Goal: Task Accomplishment & Management: Use online tool/utility

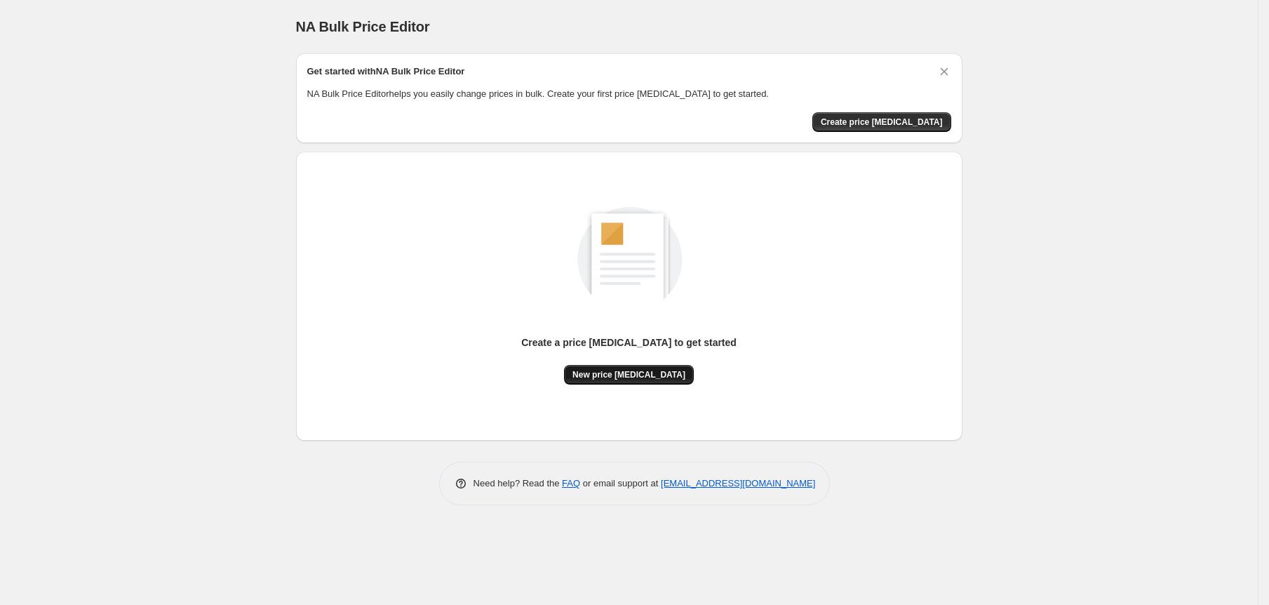
click at [644, 376] on span "New price [MEDICAL_DATA]" at bounding box center [628, 374] width 113 height 11
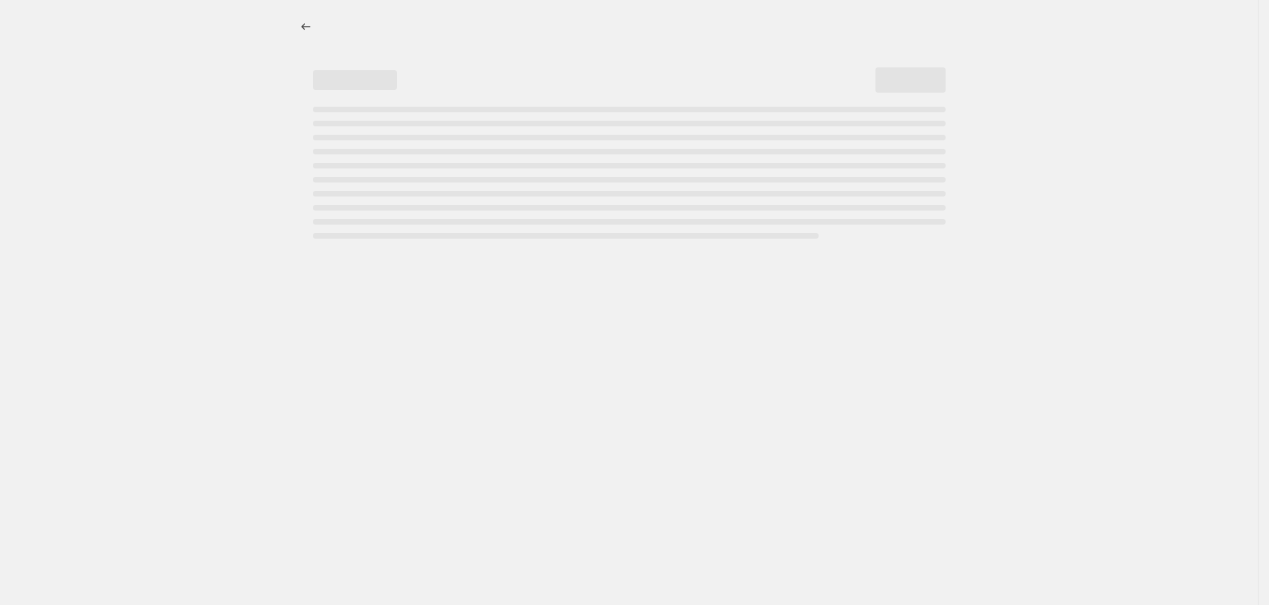
select select "percentage"
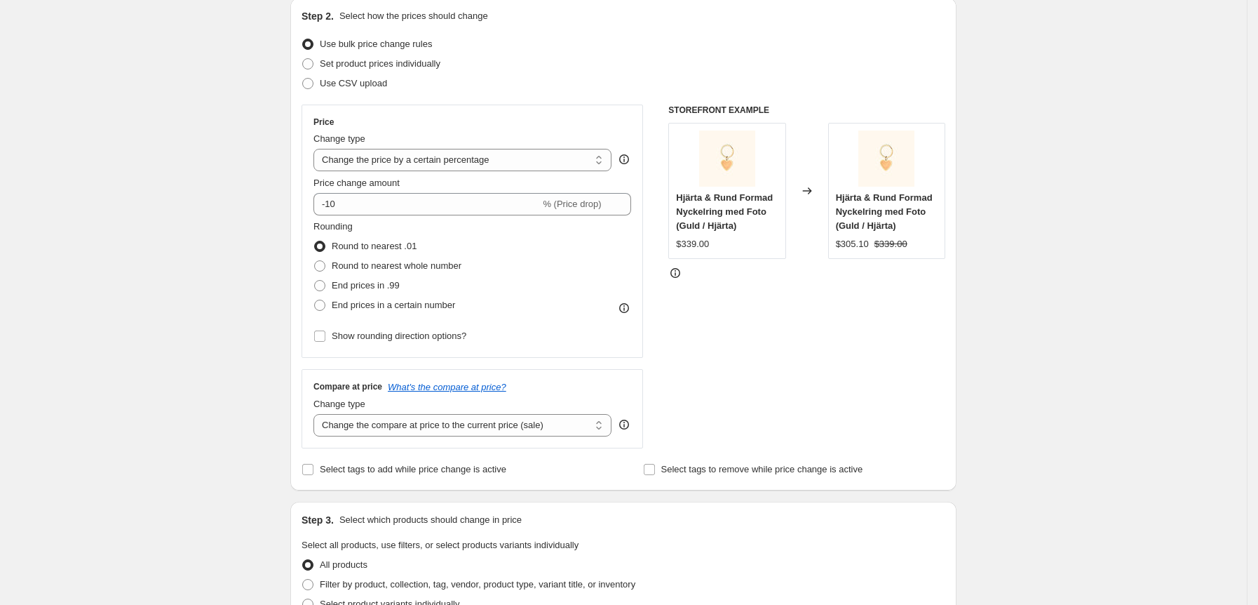
scroll to position [154, 0]
click at [325, 283] on span at bounding box center [319, 284] width 11 height 11
click at [315, 280] on input "End prices in .99" at bounding box center [314, 279] width 1 height 1
radio input "true"
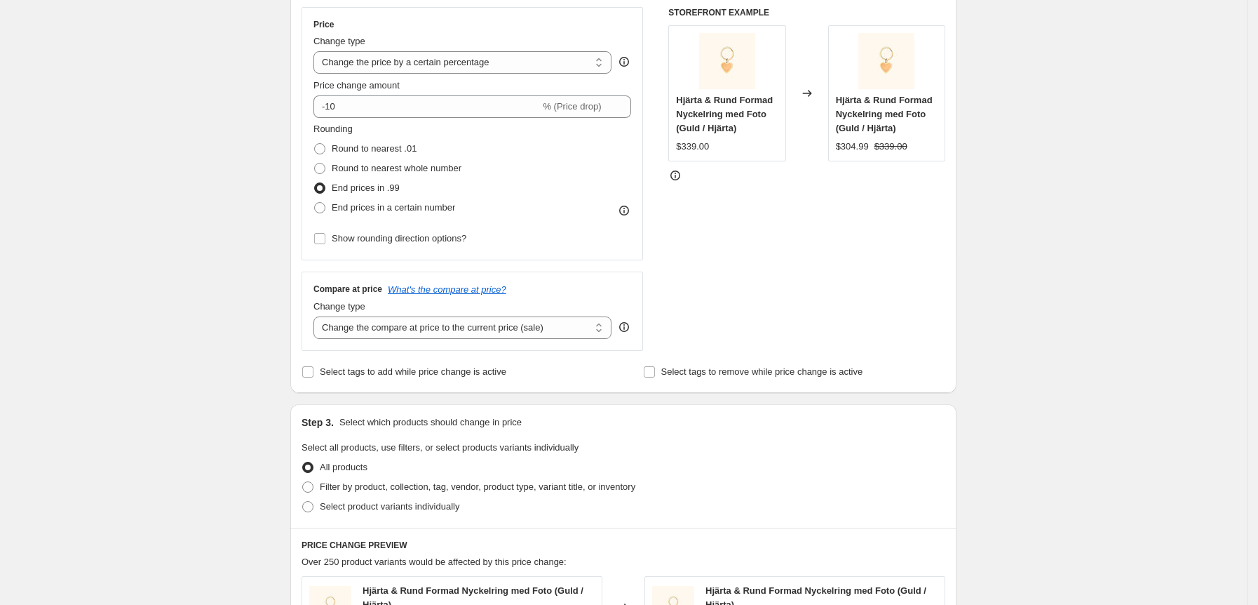
scroll to position [252, 0]
click at [592, 330] on select "Change the compare at price to the current price (sale) Change the compare at p…" at bounding box center [462, 326] width 298 height 22
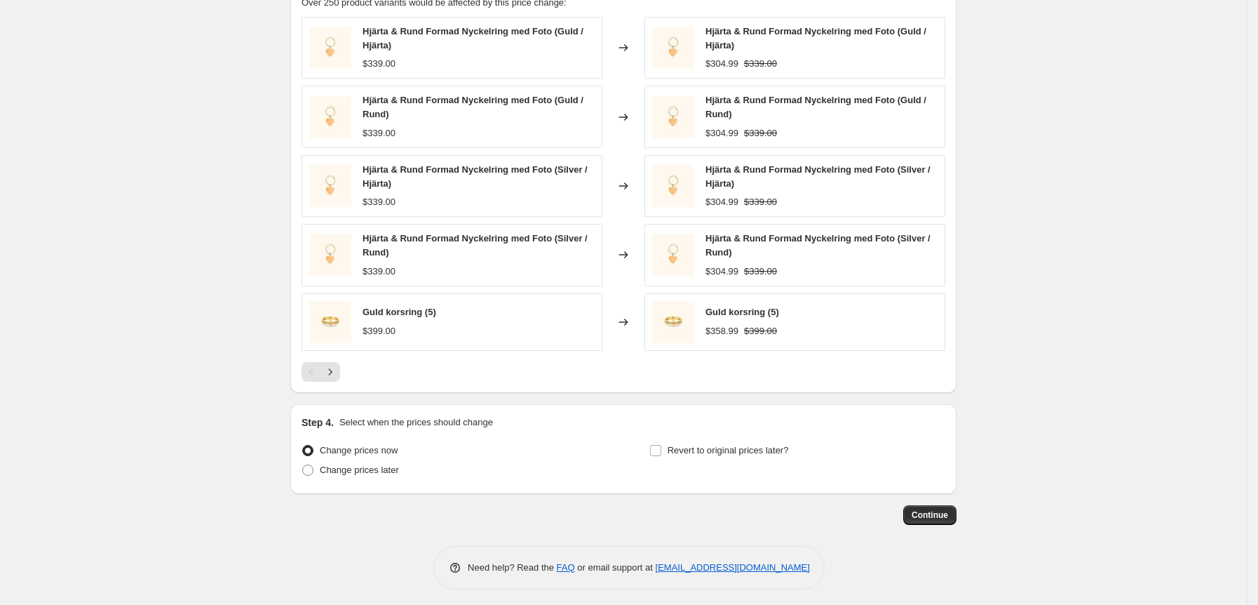
scroll to position [825, 0]
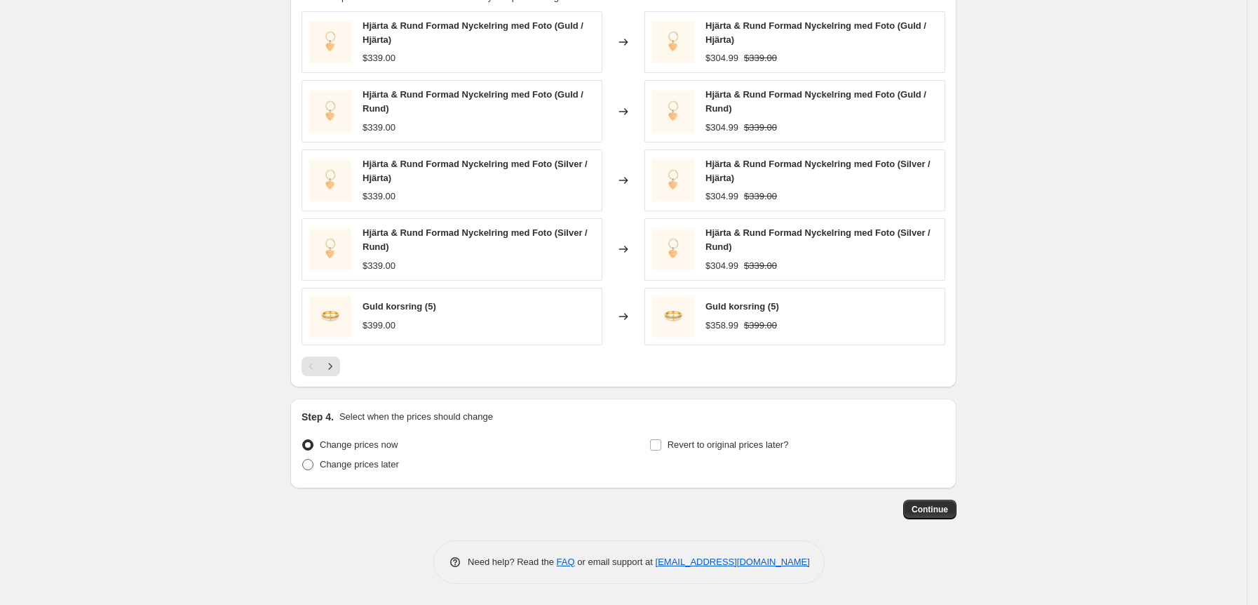
click at [327, 460] on span "Change prices later" at bounding box center [359, 464] width 79 height 11
click at [303, 459] on input "Change prices later" at bounding box center [302, 459] width 1 height 1
radio input "true"
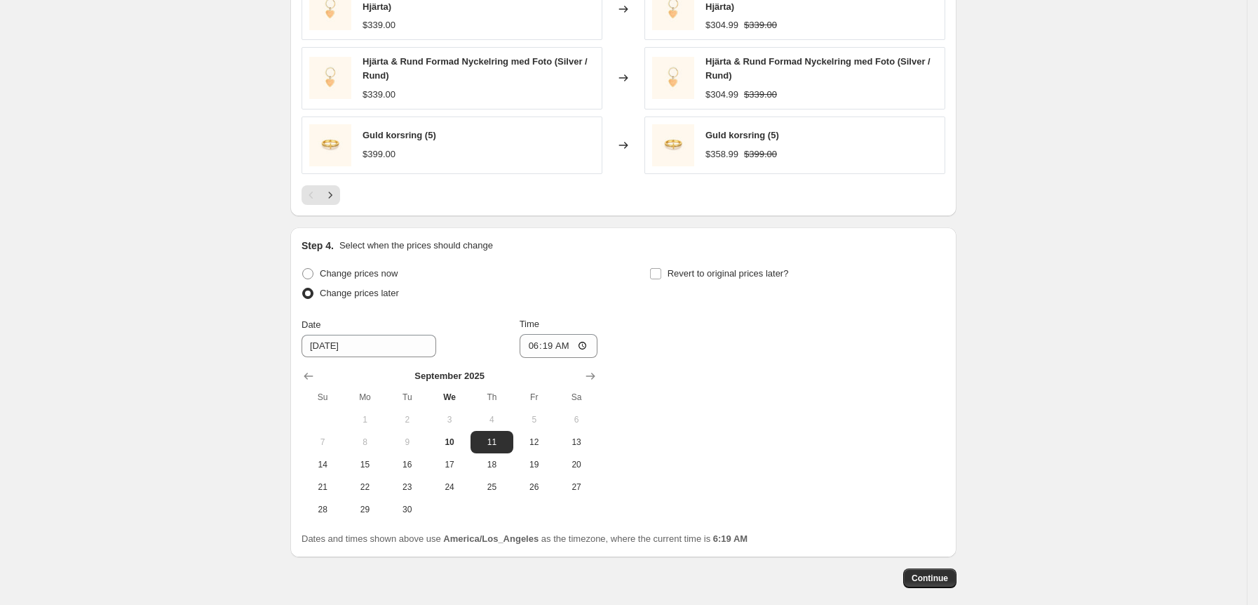
scroll to position [970, 0]
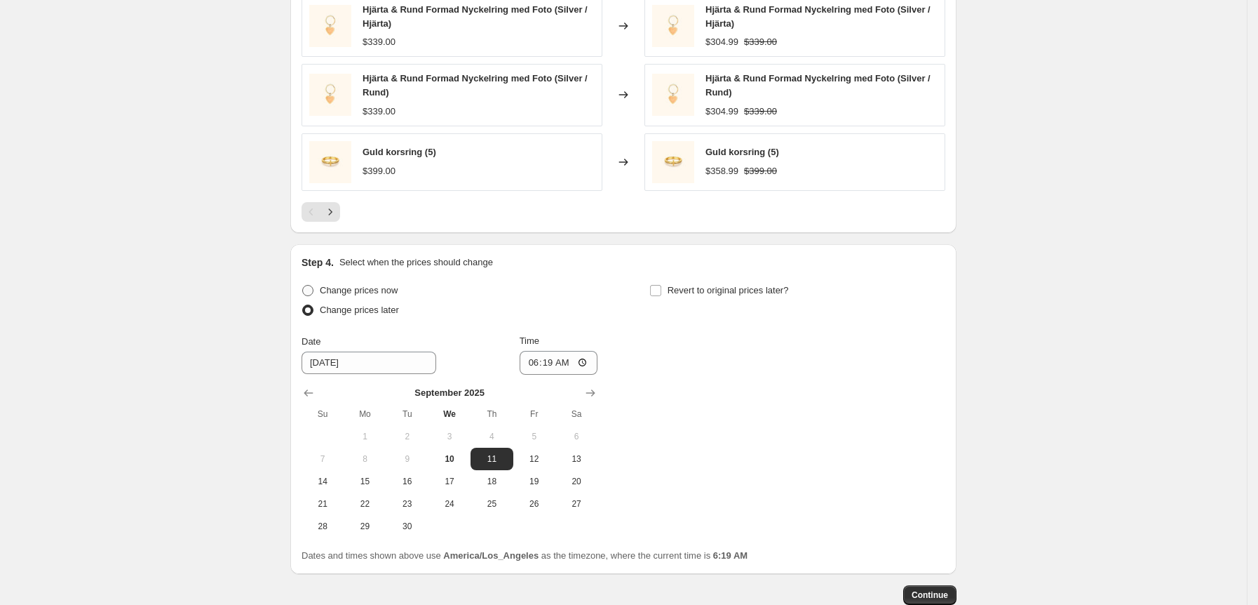
click at [328, 295] on span "Change prices now" at bounding box center [359, 290] width 78 height 11
click at [303, 285] on input "Change prices now" at bounding box center [302, 285] width 1 height 1
radio input "true"
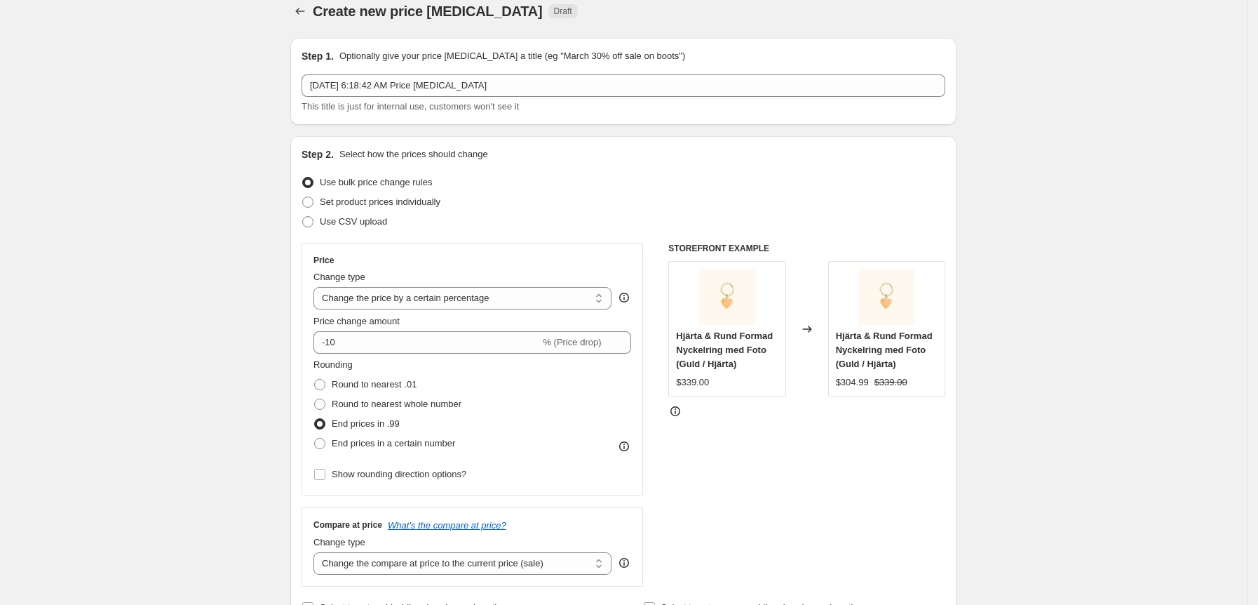
scroll to position [0, 0]
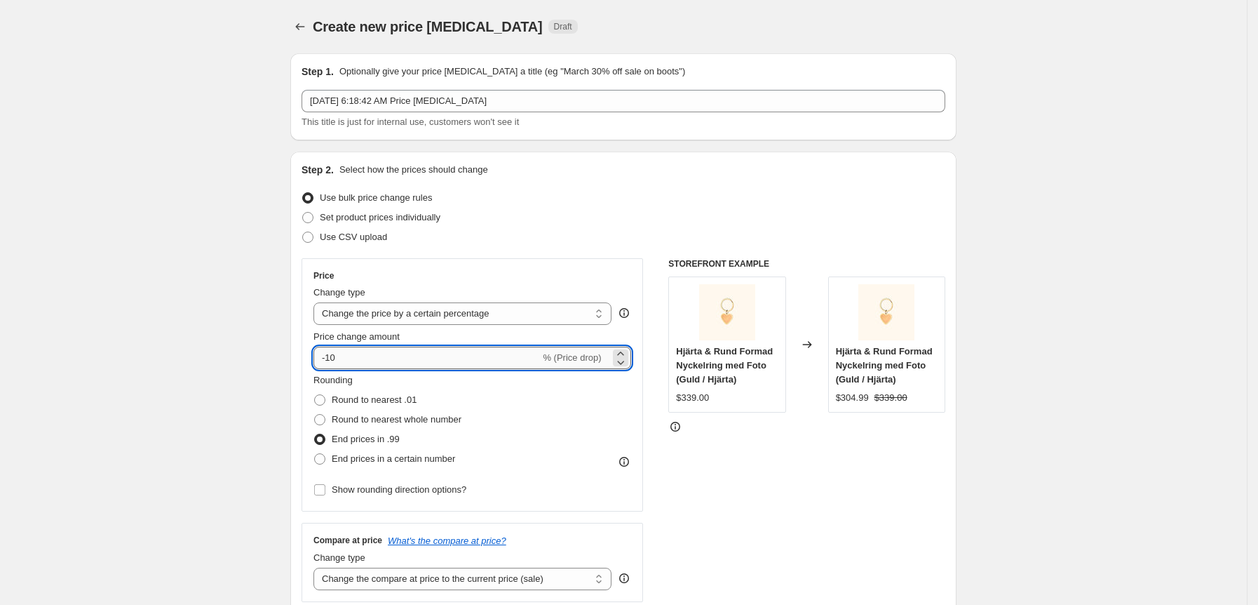
click at [431, 351] on input "-10" at bounding box center [426, 357] width 227 height 22
click at [306, 33] on icon "Price change jobs" at bounding box center [300, 27] width 14 height 14
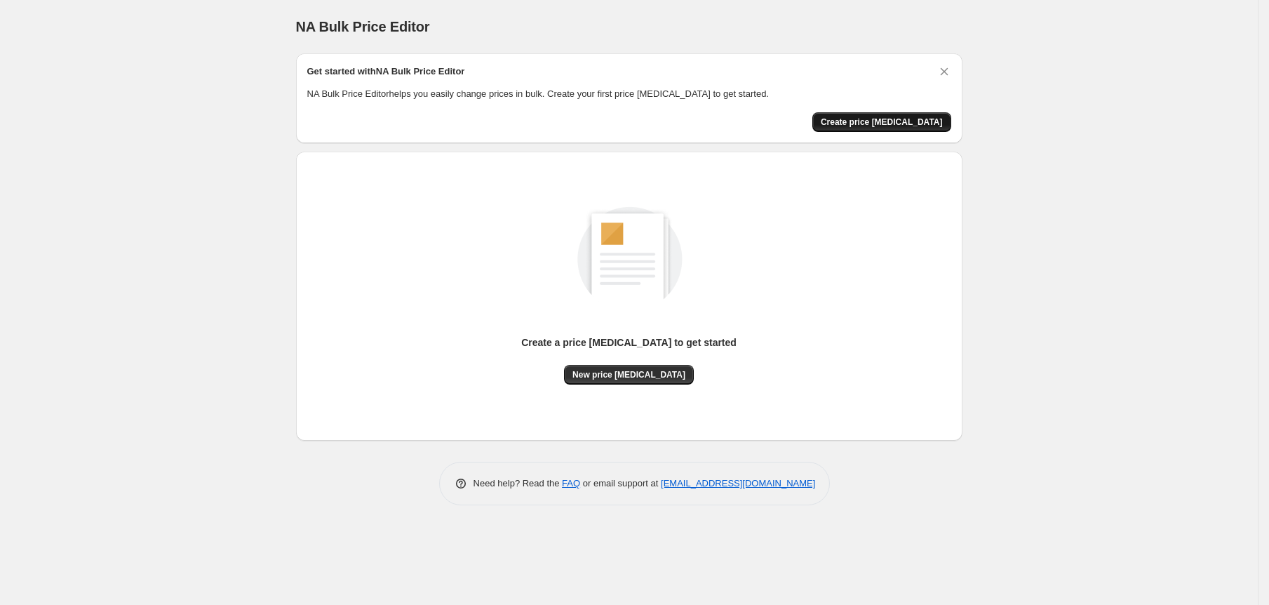
click at [888, 126] on span "Create price [MEDICAL_DATA]" at bounding box center [882, 121] width 122 height 11
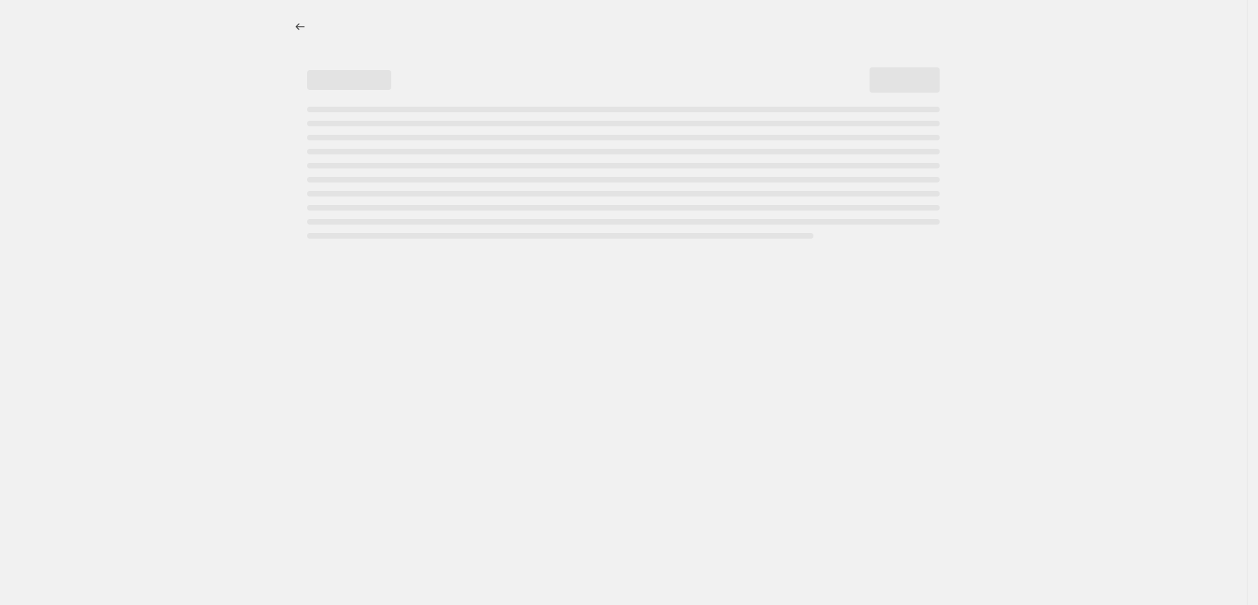
select select "percentage"
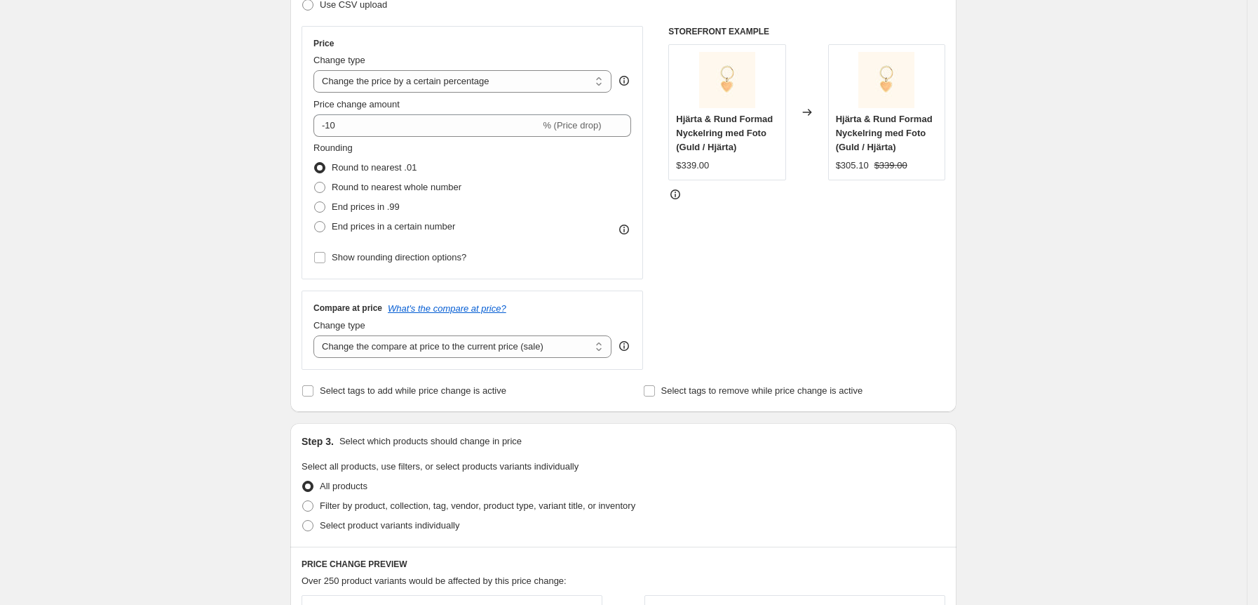
scroll to position [202, 0]
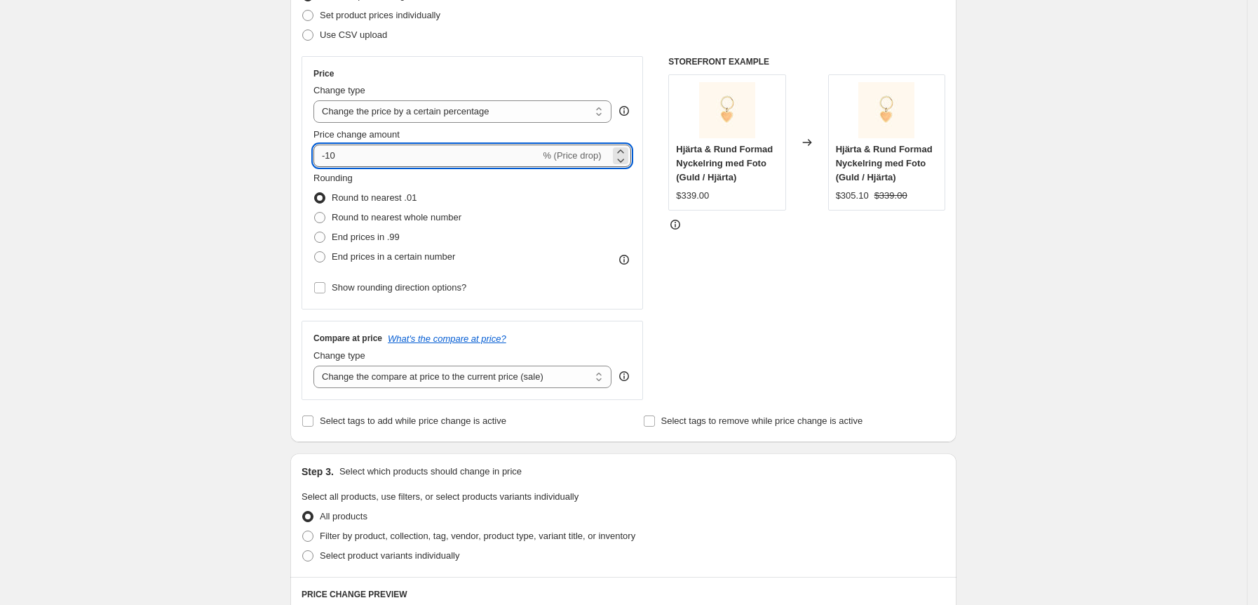
click at [475, 158] on input "-10" at bounding box center [426, 155] width 227 height 22
paste input "90.7"
click at [558, 180] on div "Rounding Round to nearest .01 Round to nearest whole number End prices in .99 E…" at bounding box center [472, 218] width 318 height 95
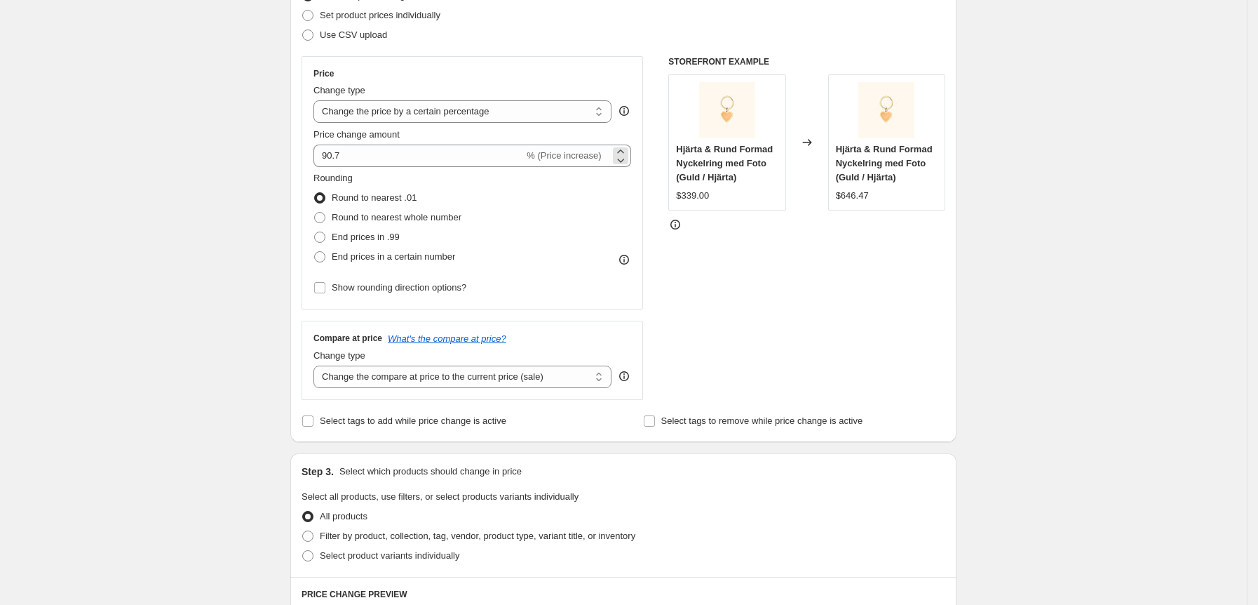
click at [575, 156] on span "% (Price increase)" at bounding box center [564, 155] width 74 height 11
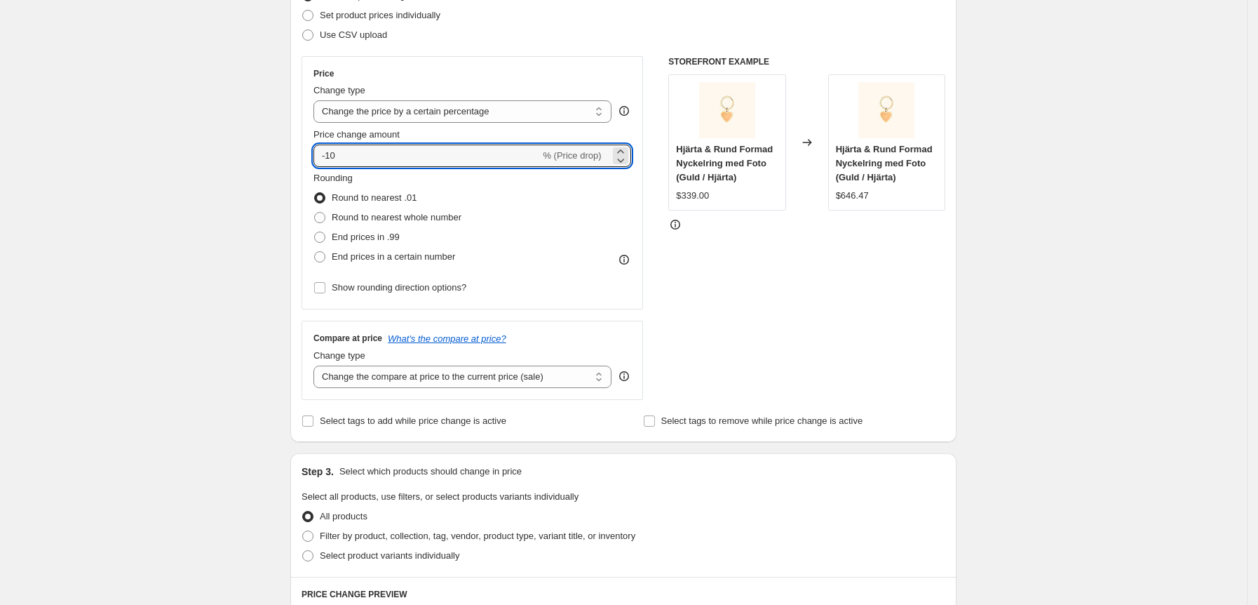
type input "-10"
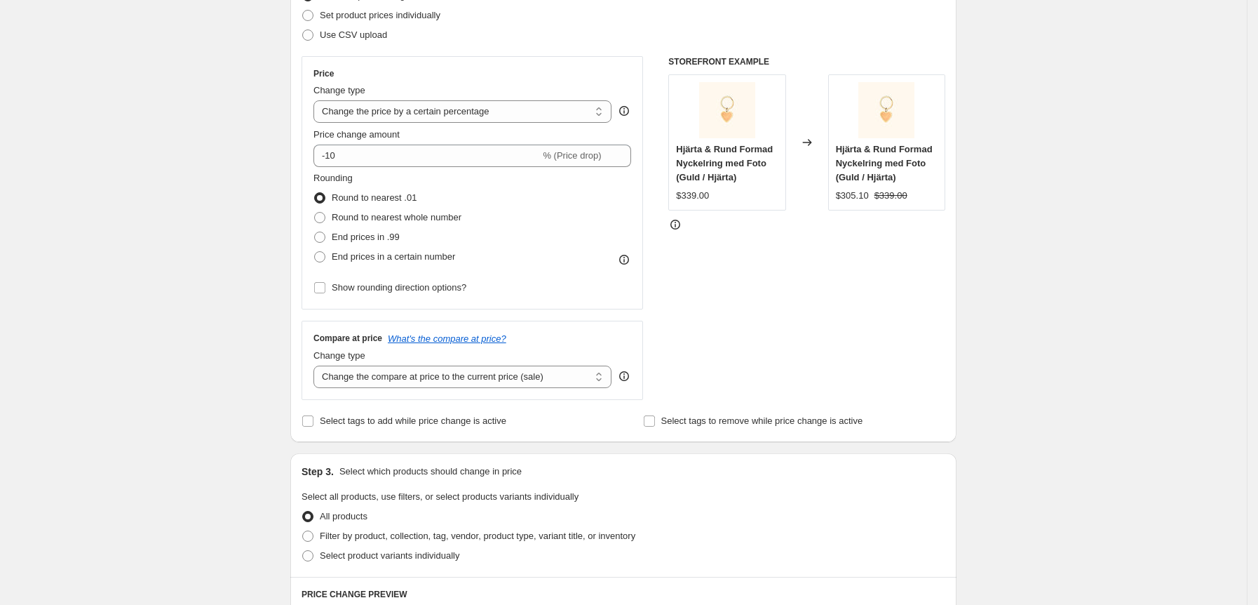
click at [553, 196] on div "Rounding Round to nearest .01 Round to nearest whole number End prices in .99 E…" at bounding box center [472, 218] width 318 height 95
click at [553, 109] on select "Change the price to a certain amount Change the price by a certain amount Chang…" at bounding box center [462, 111] width 298 height 22
click at [187, 332] on div "Create new price [MEDICAL_DATA]. This page is ready Create new price [MEDICAL_D…" at bounding box center [623, 508] width 1247 height 1420
click at [325, 237] on span at bounding box center [319, 236] width 11 height 11
click at [315, 232] on input "End prices in .99" at bounding box center [314, 231] width 1 height 1
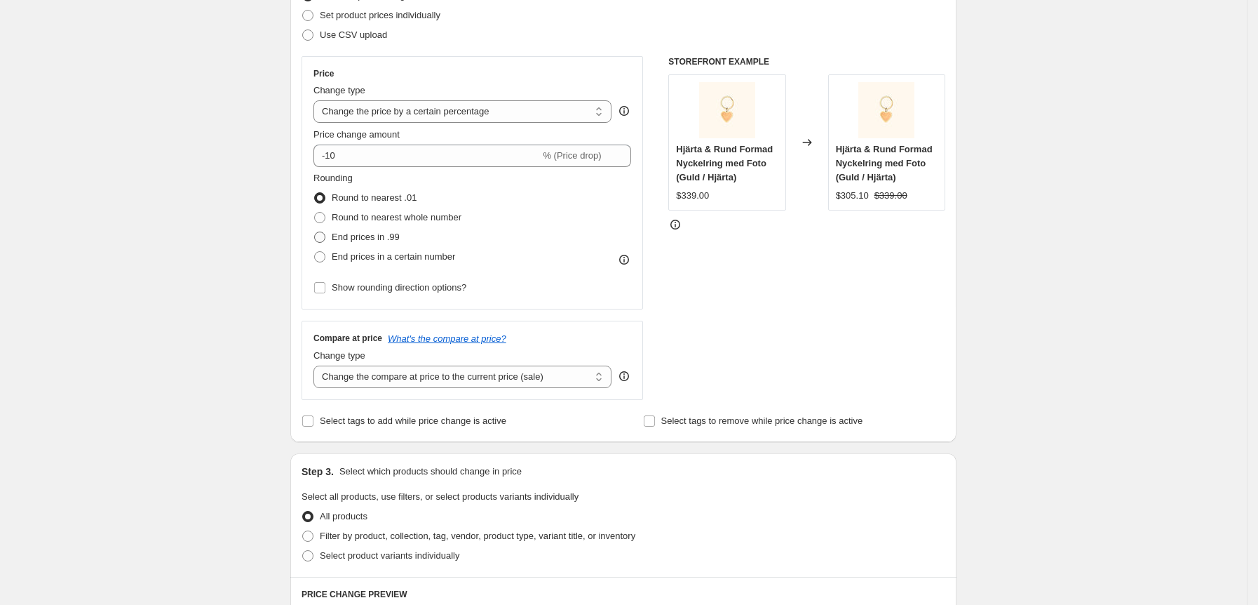
radio input "true"
click at [549, 151] on span "% (Price drop)" at bounding box center [572, 155] width 58 height 11
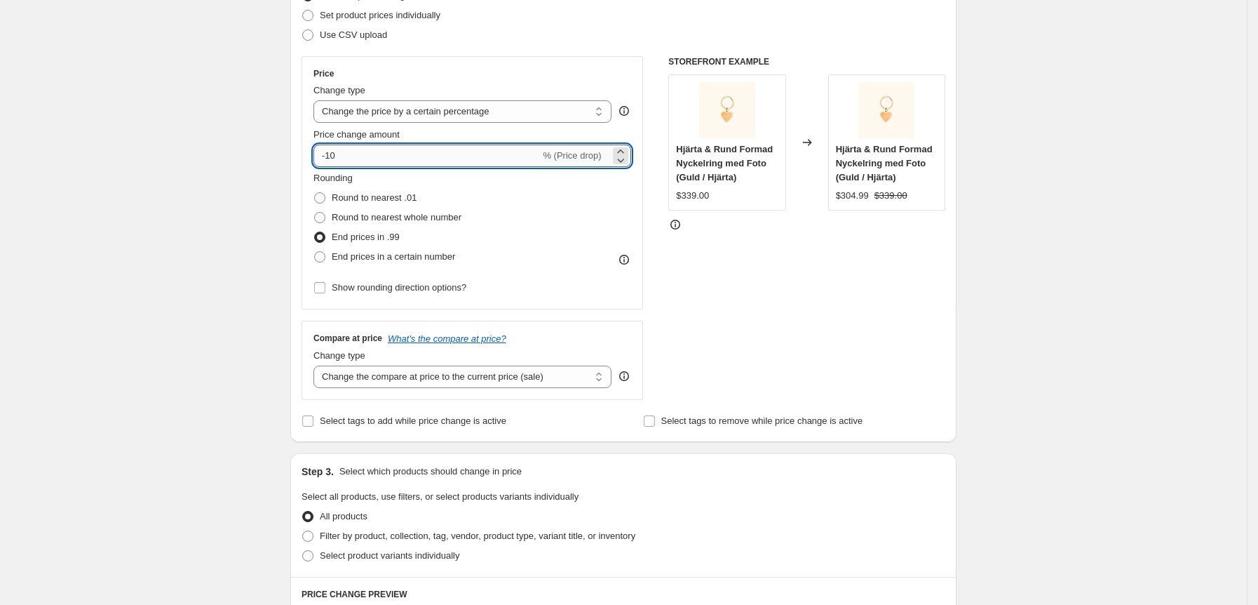
click at [539, 151] on input "-10" at bounding box center [426, 155] width 227 height 22
paste input "90.7"
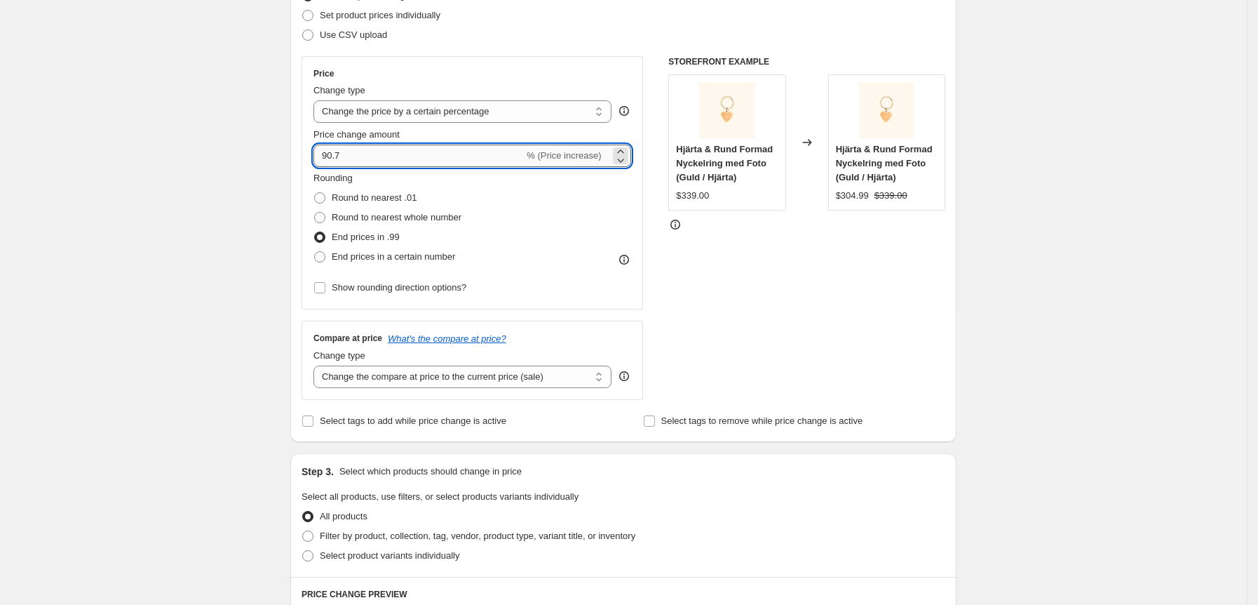
click at [328, 158] on input "90.7" at bounding box center [418, 155] width 210 height 22
type input "-90.7"
click at [595, 231] on div "Rounding Round to nearest .01 Round to nearest whole number End prices in .99 E…" at bounding box center [472, 218] width 318 height 95
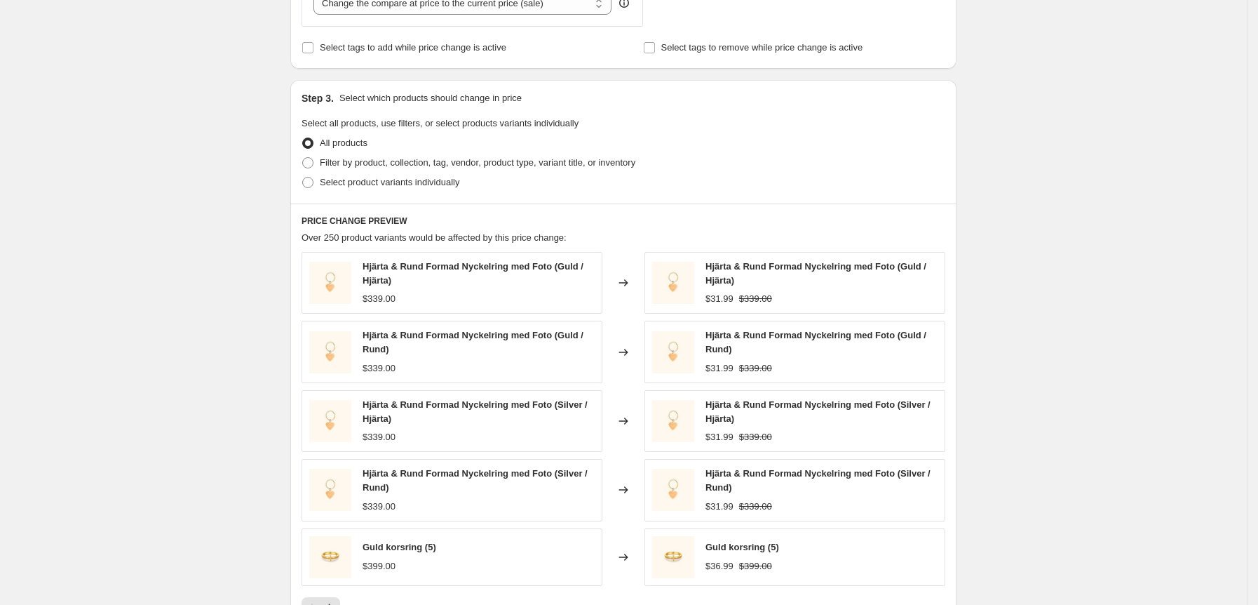
scroll to position [617, 0]
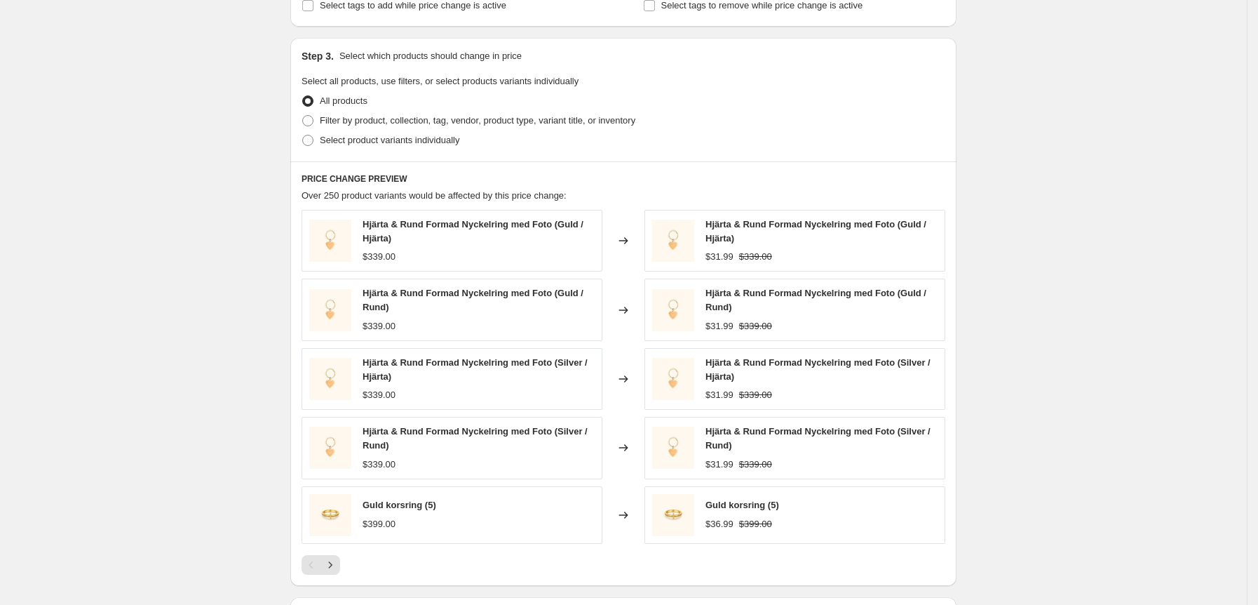
click at [1027, 141] on div "Create new price [MEDICAL_DATA]. This page is ready Create new price [MEDICAL_D…" at bounding box center [623, 93] width 1247 height 1420
